Goal: Information Seeking & Learning: Learn about a topic

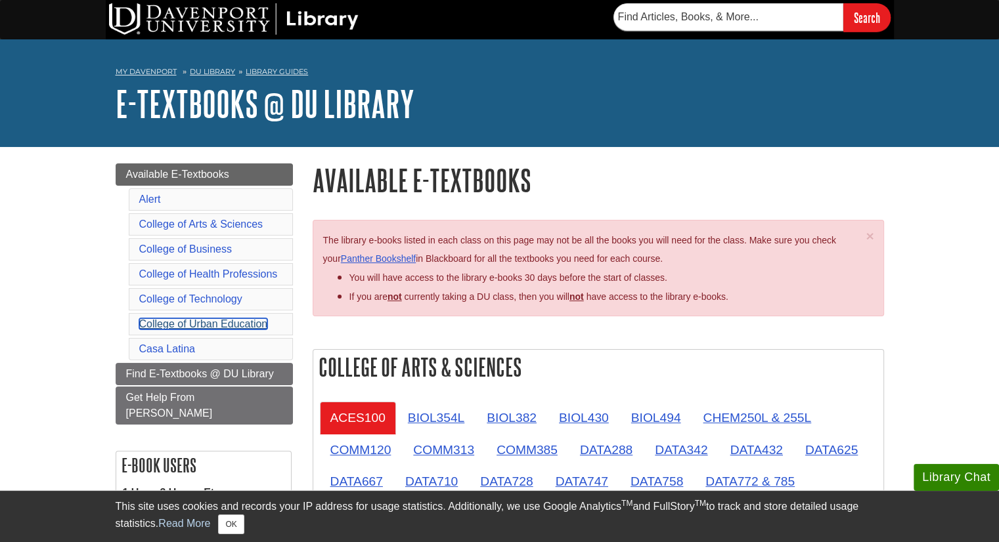
click at [250, 318] on link "College of Urban Education" at bounding box center [203, 323] width 129 height 11
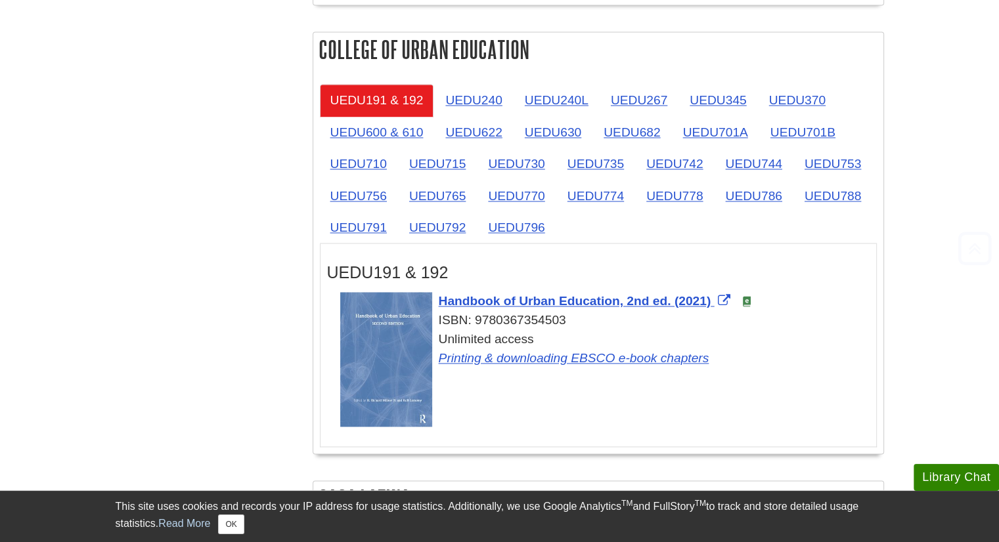
scroll to position [2138, 0]
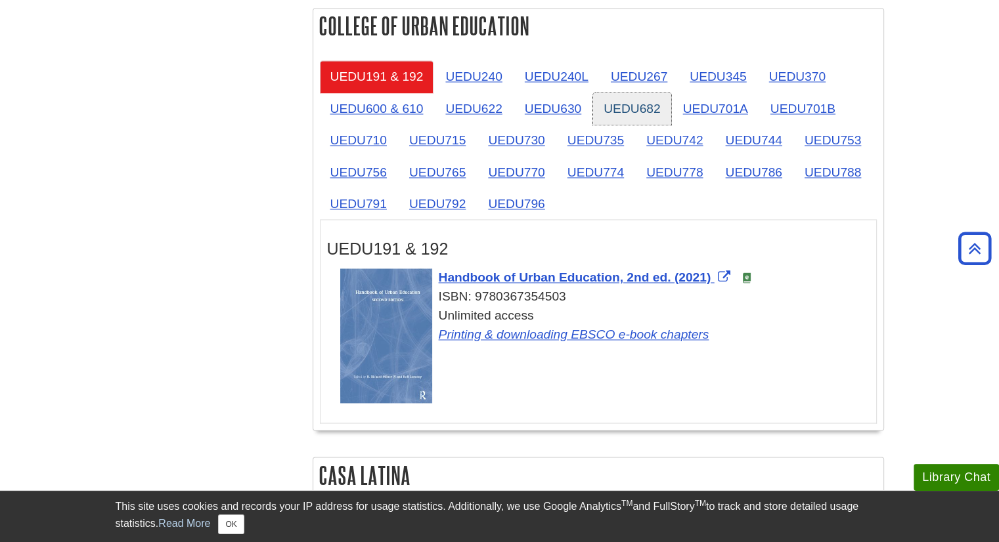
click at [623, 106] on link "UEDU682" at bounding box center [631, 109] width 77 height 32
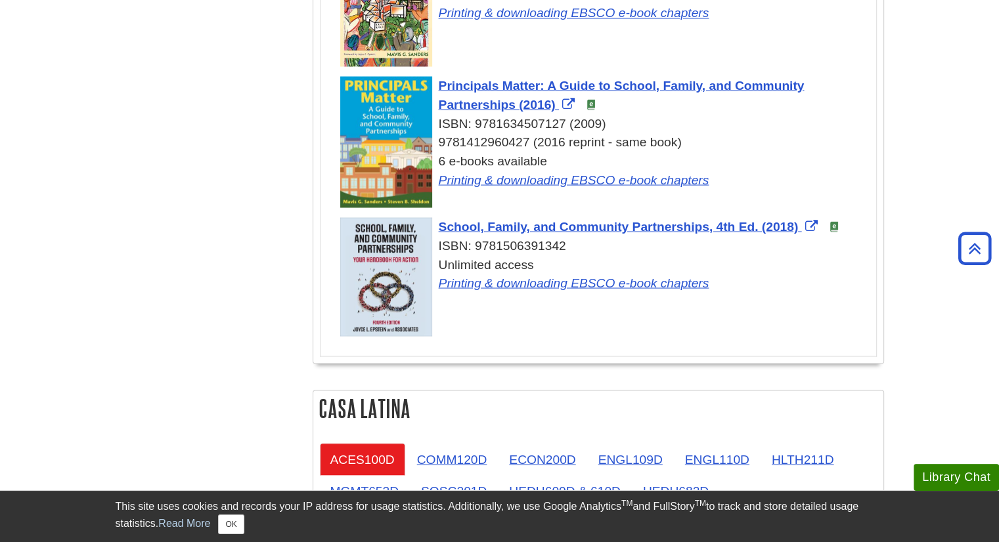
scroll to position [2480, 0]
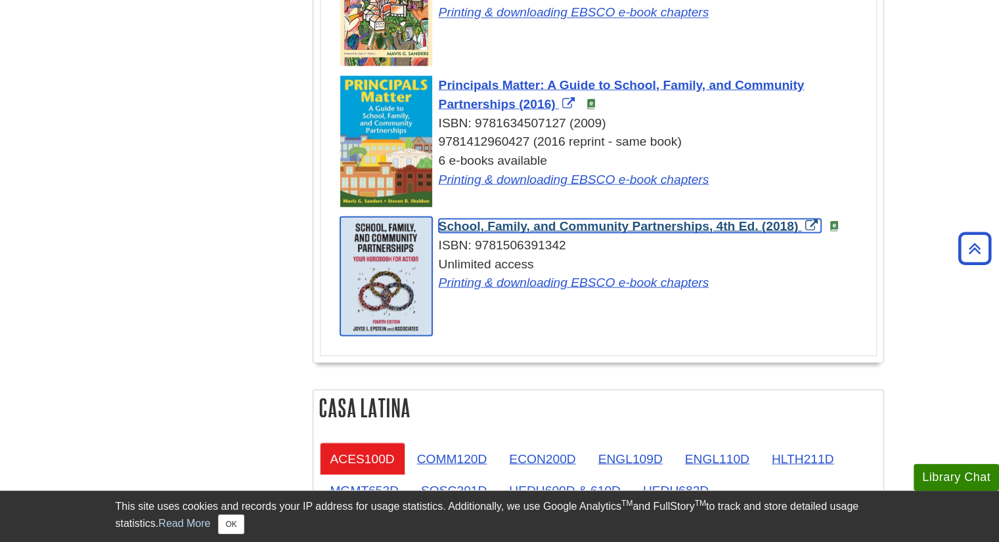
click at [717, 219] on span "School, Family, and Community Partnerships, 4th Ed. (2018)" at bounding box center [619, 226] width 360 height 14
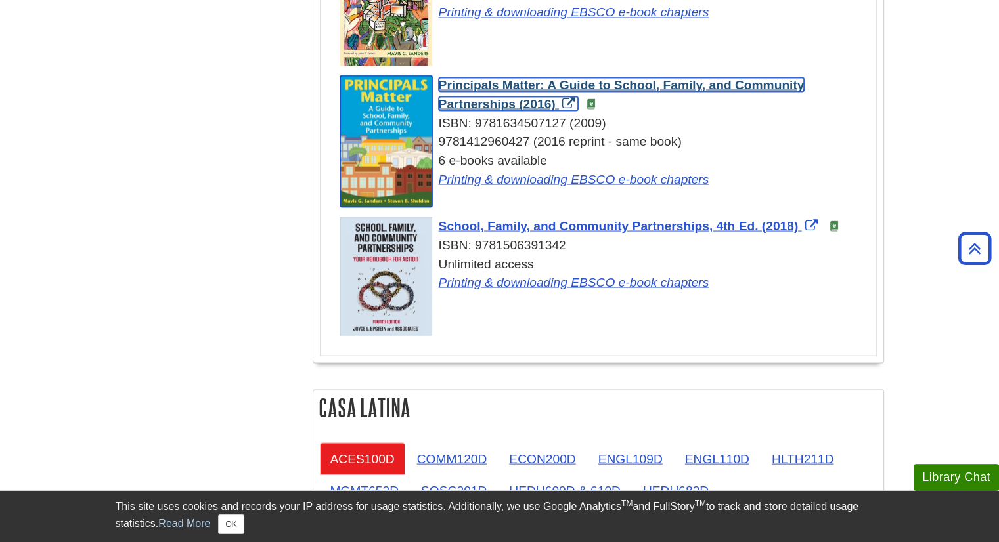
click at [676, 77] on span "Principals Matter: A Guide to School, Family, and Community Partnerships (2016)" at bounding box center [622, 93] width 366 height 33
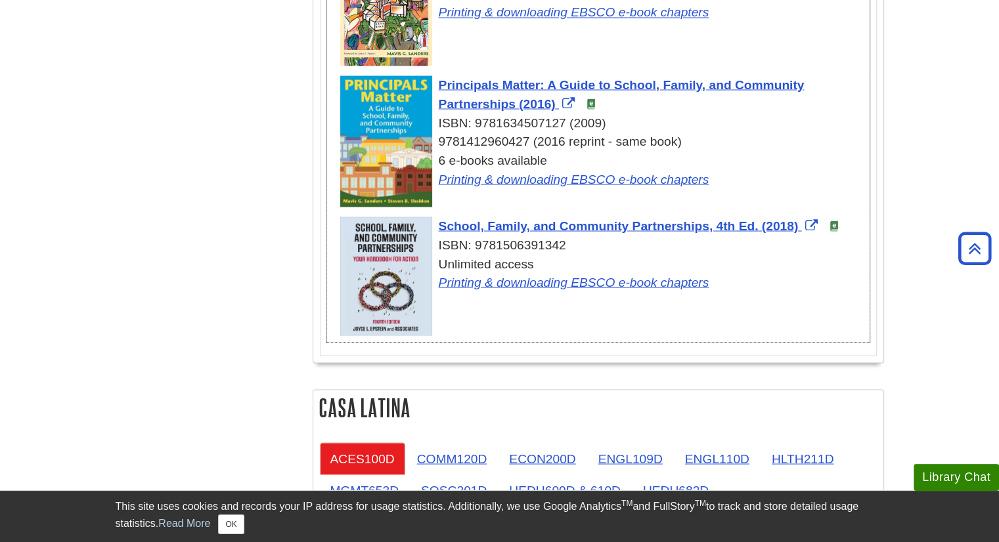
click at [673, 11] on div "9 e-books available Printing & downloading EBSCO e-book chapters" at bounding box center [604, 3] width 529 height 38
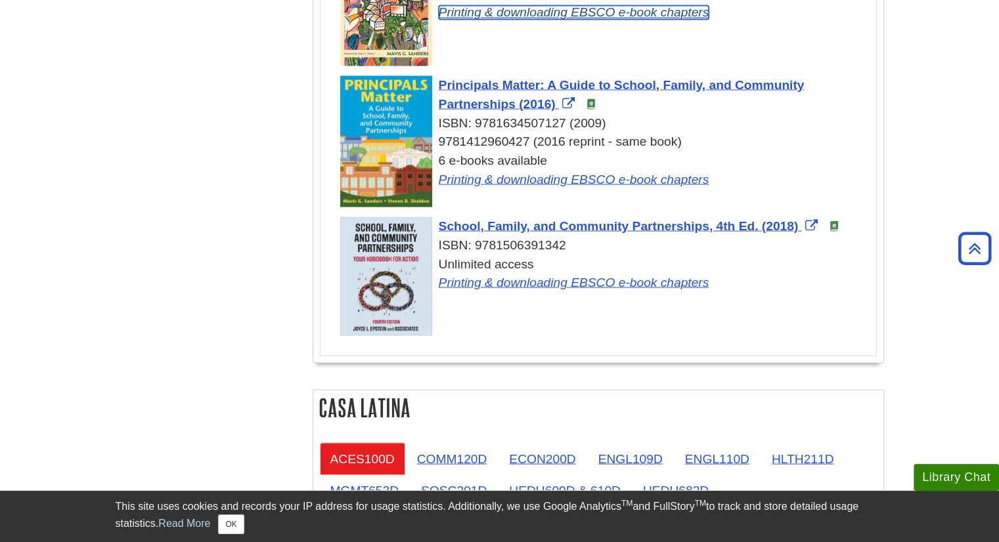
click at [662, 5] on link "Printing & downloading EBSCO e-book chapters" at bounding box center [574, 12] width 271 height 14
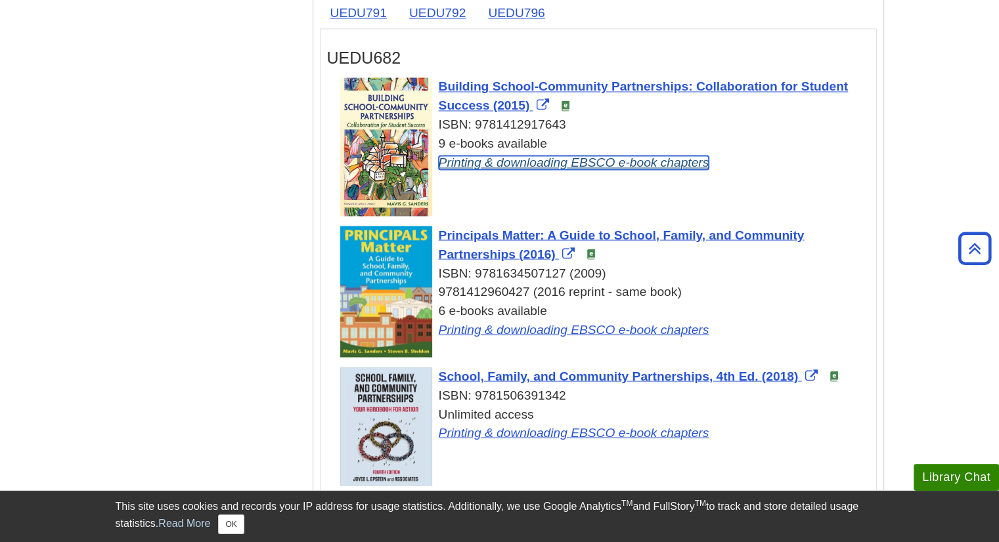
scroll to position [2322, 0]
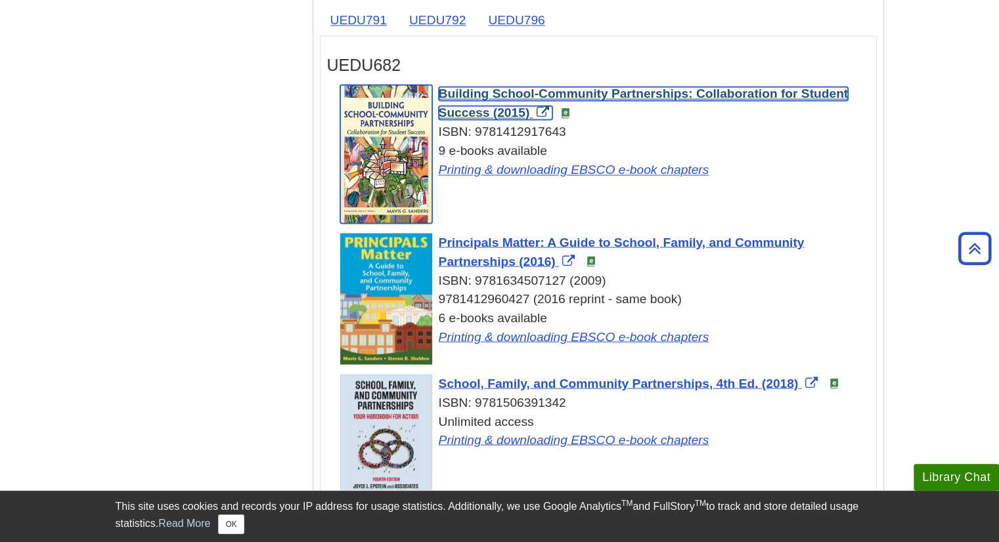
click at [680, 87] on span "Building School-Community Partnerships: Collaboration for Student Success (2015)" at bounding box center [644, 103] width 410 height 33
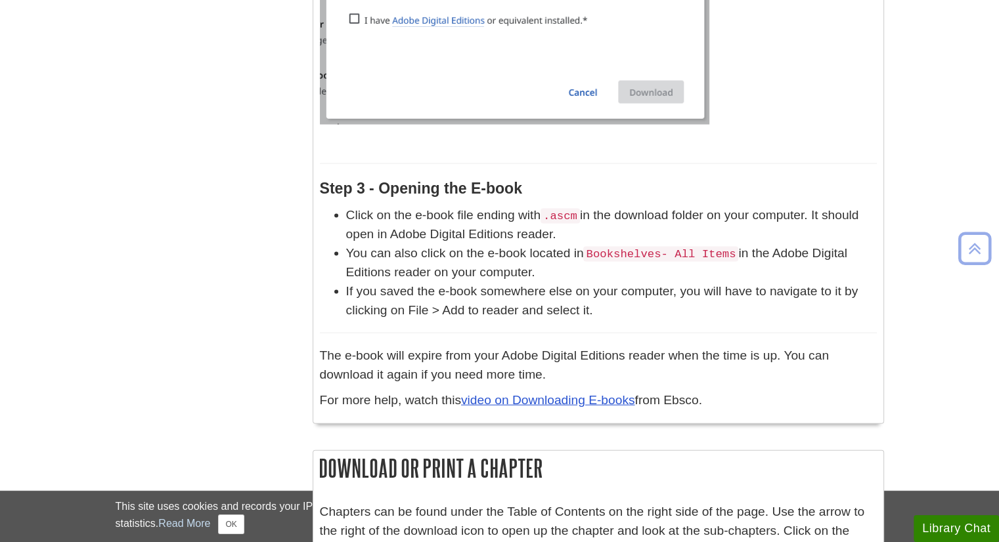
scroll to position [3255, 0]
